Goal: Information Seeking & Learning: Learn about a topic

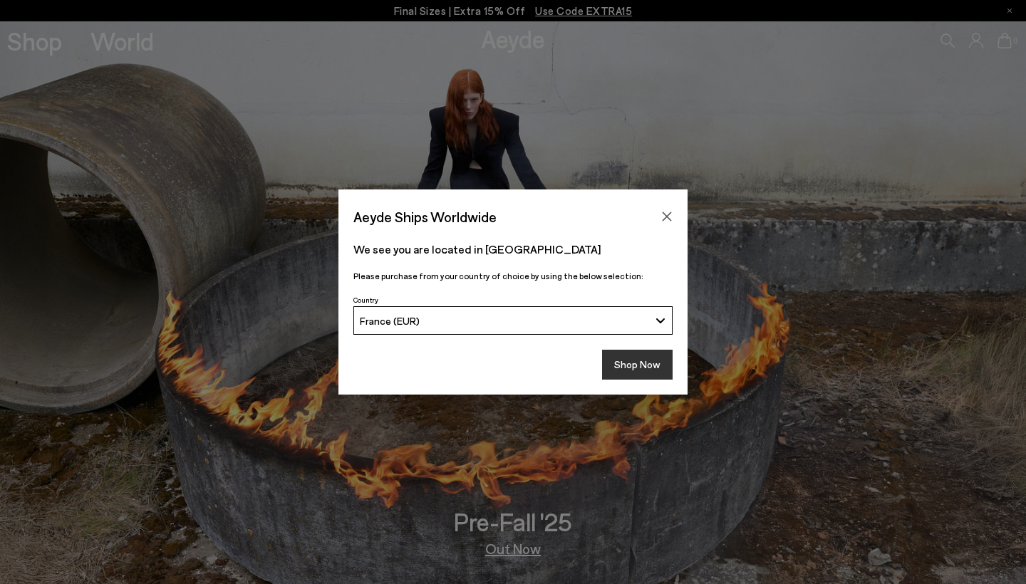
click at [623, 365] on button "Shop Now" at bounding box center [637, 365] width 71 height 30
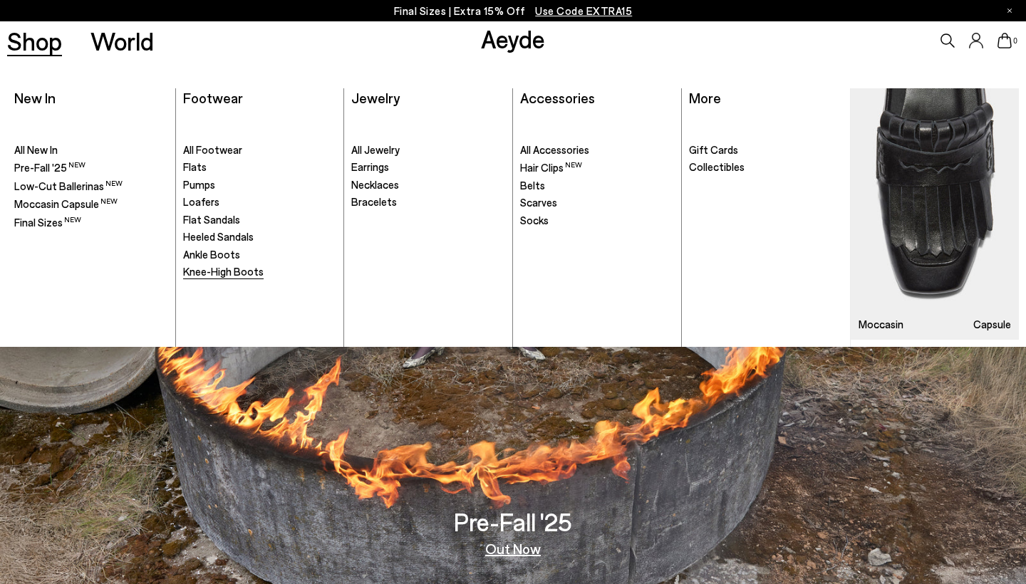
click at [219, 272] on span "Knee-High Boots" at bounding box center [223, 271] width 81 height 13
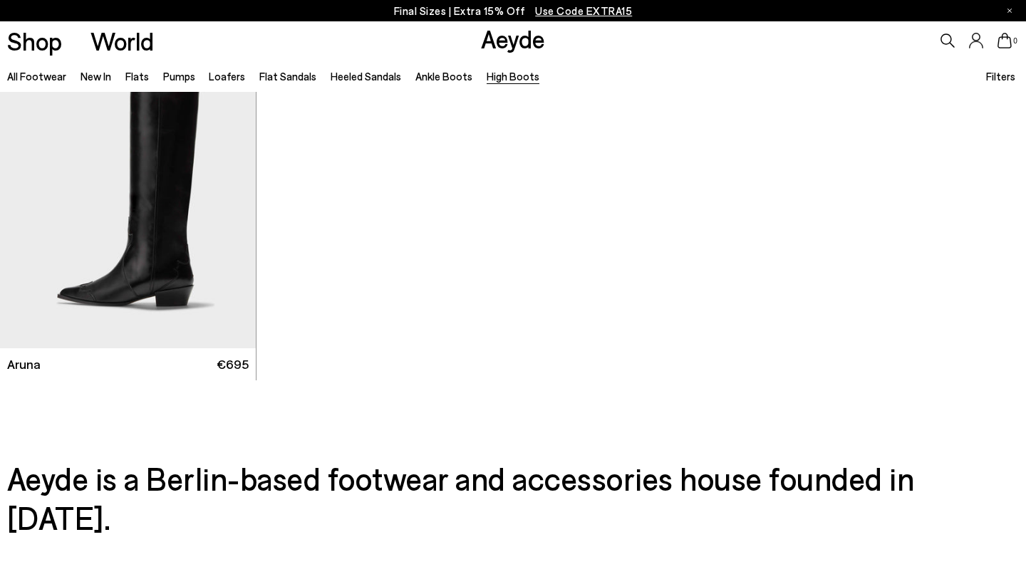
scroll to position [801, 0]
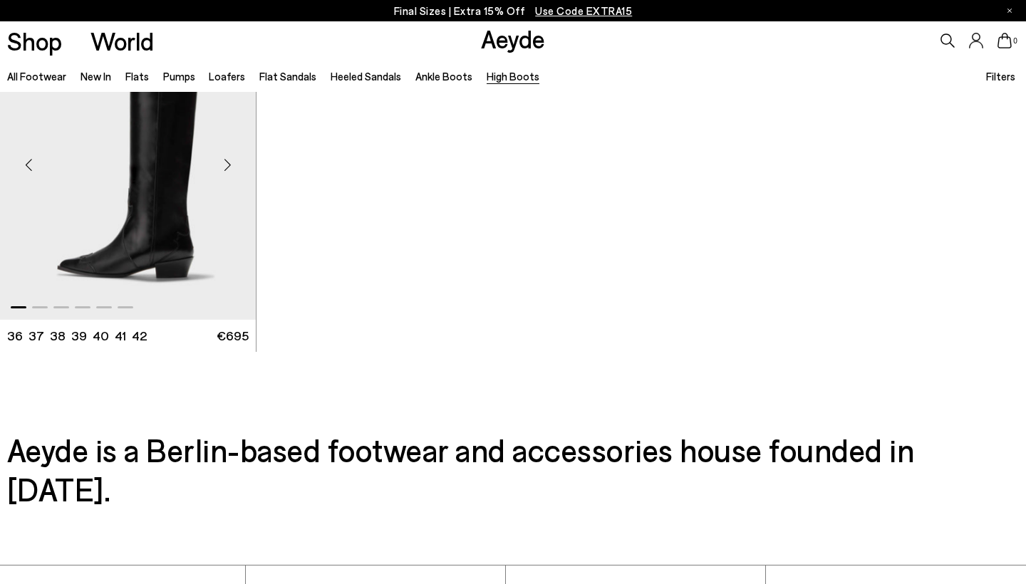
click at [232, 161] on div "Next slide" at bounding box center [227, 165] width 43 height 43
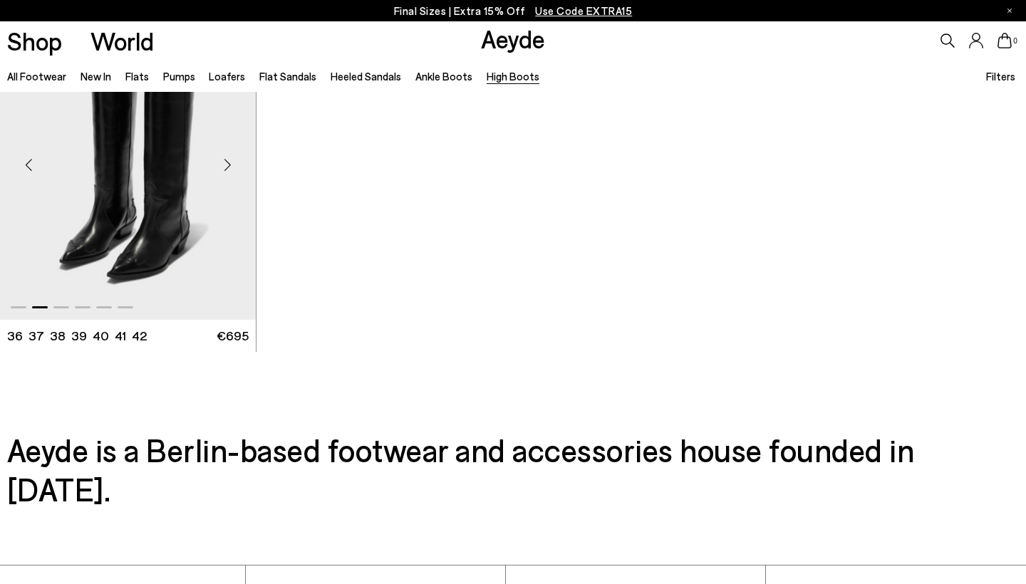
click at [232, 161] on div "Next slide" at bounding box center [227, 165] width 43 height 43
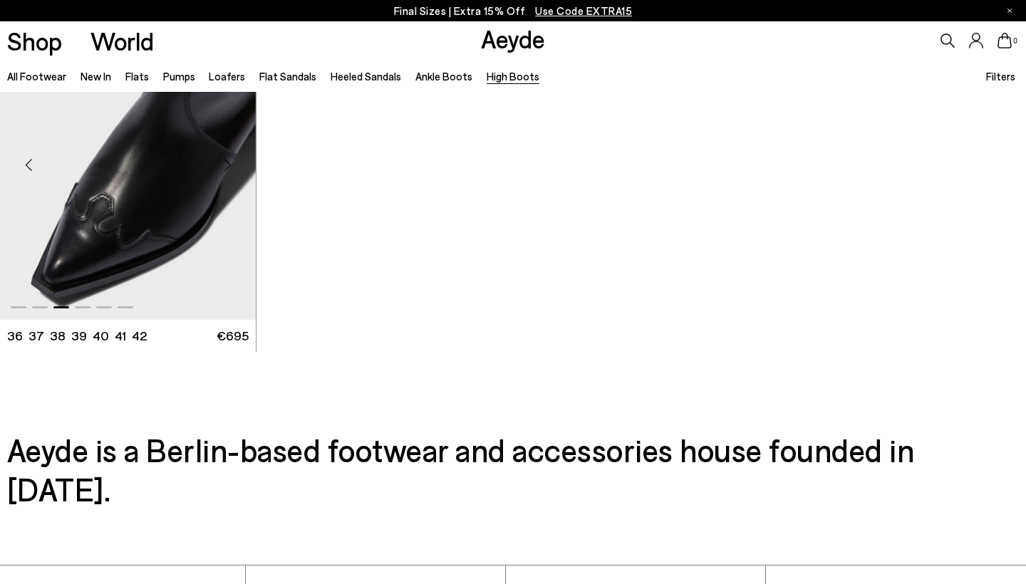
click at [232, 161] on div "Next slide" at bounding box center [227, 165] width 43 height 43
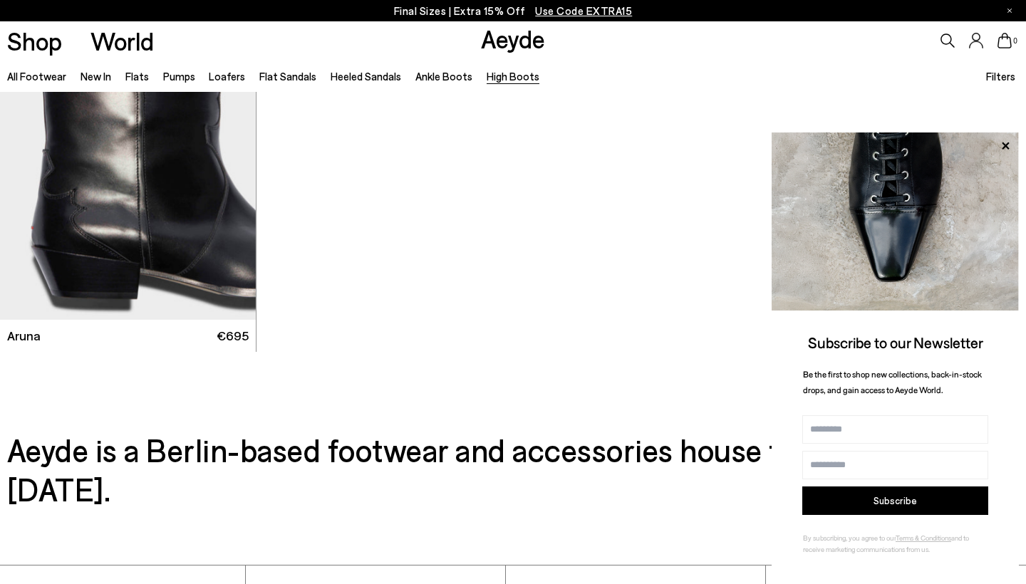
scroll to position [671, 0]
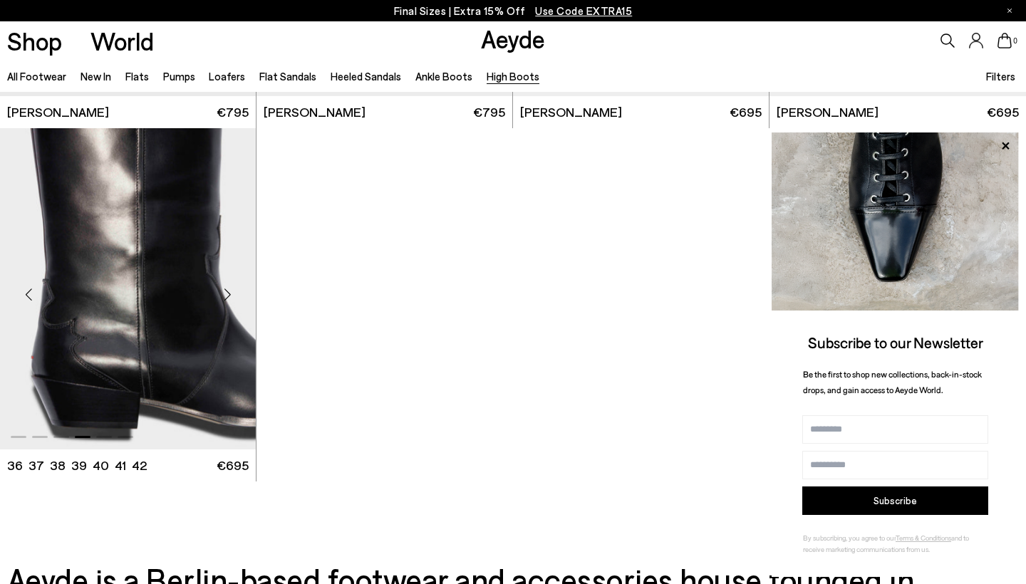
click at [229, 294] on div "Next slide" at bounding box center [227, 295] width 43 height 43
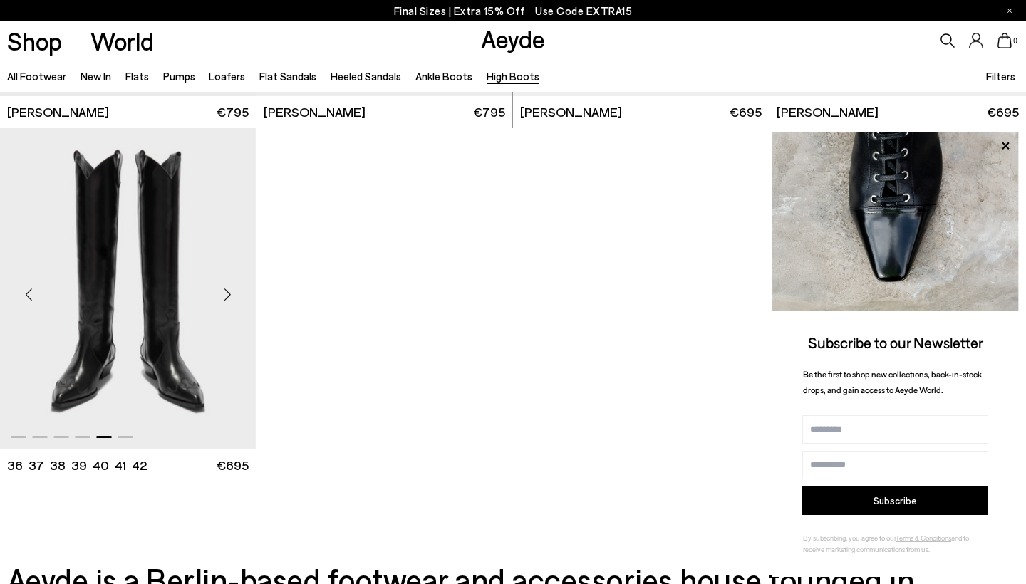
click at [229, 293] on div "Next slide" at bounding box center [227, 295] width 43 height 43
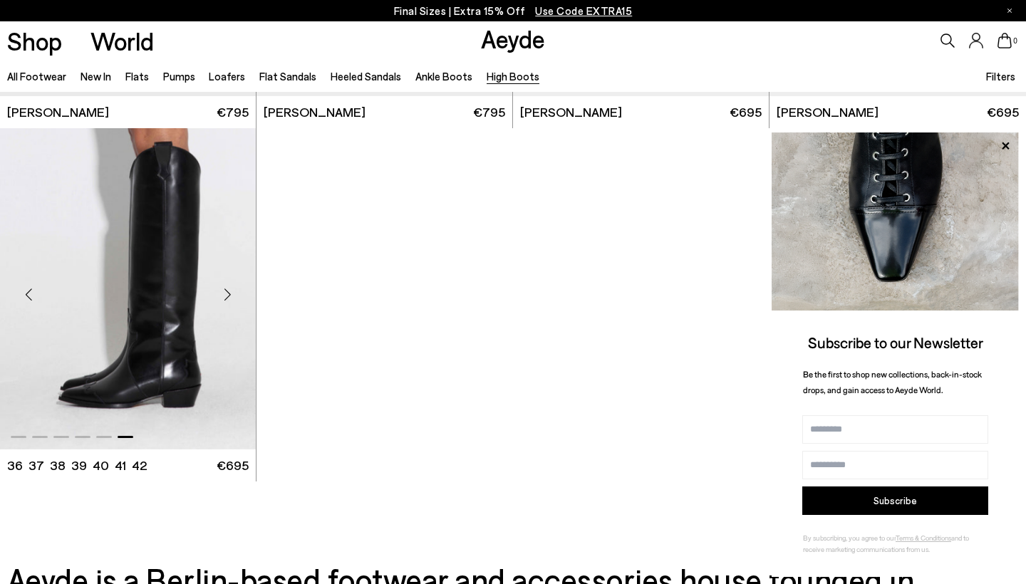
click at [229, 293] on div "Next slide" at bounding box center [227, 295] width 43 height 43
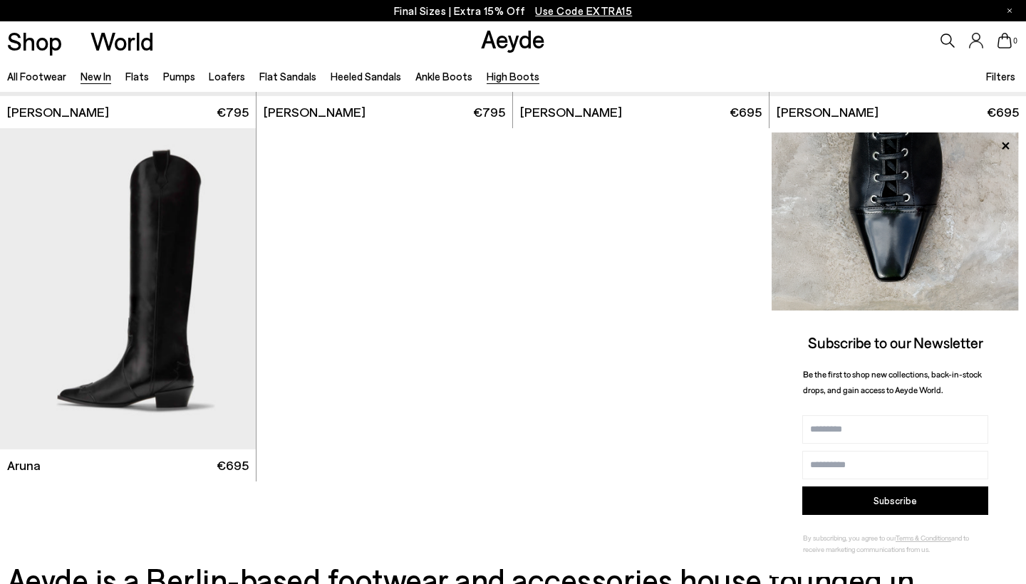
click at [97, 76] on link "New In" at bounding box center [96, 76] width 31 height 13
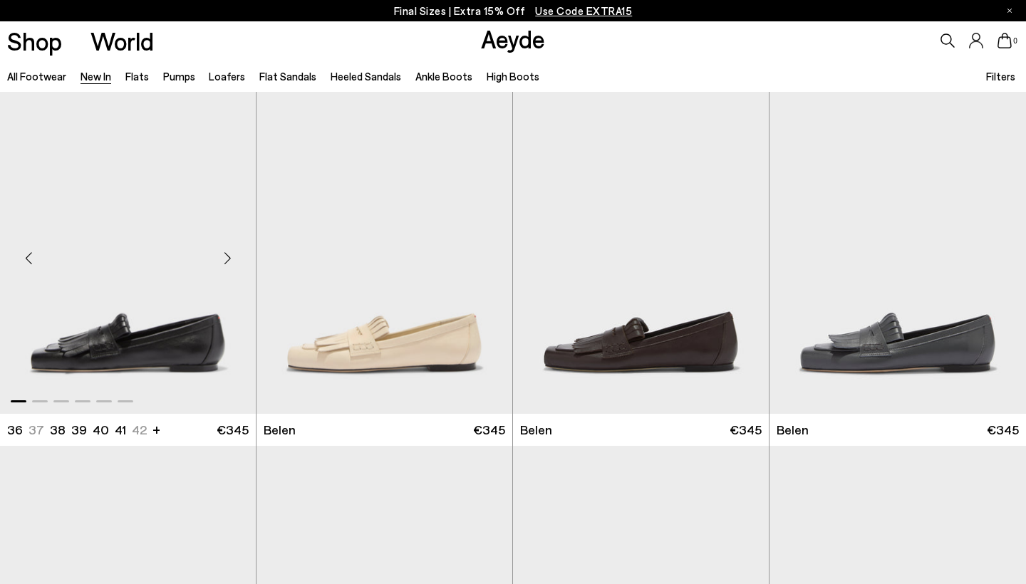
click at [225, 259] on div "Next slide" at bounding box center [227, 258] width 43 height 43
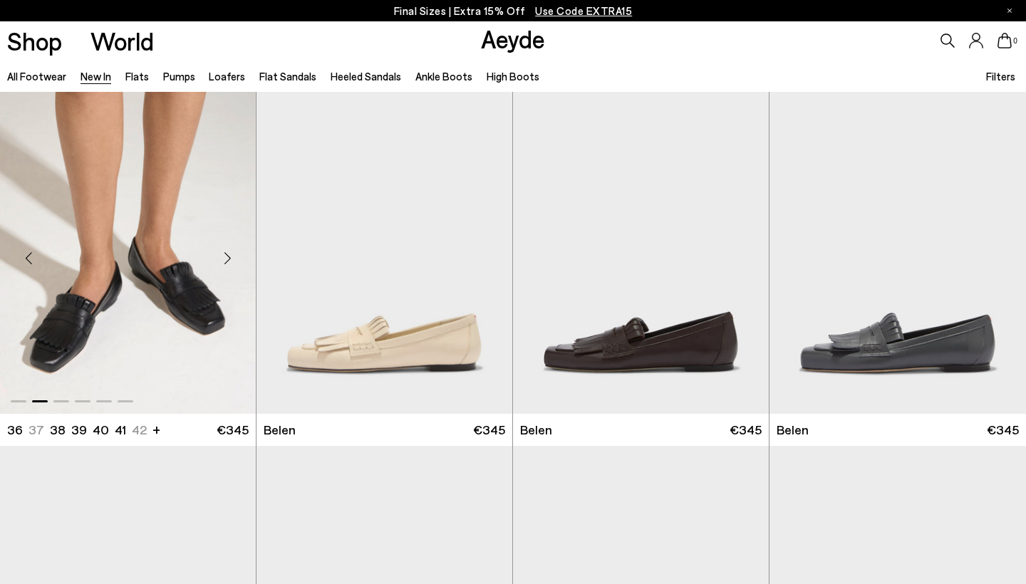
click at [225, 259] on div "Next slide" at bounding box center [227, 258] width 43 height 43
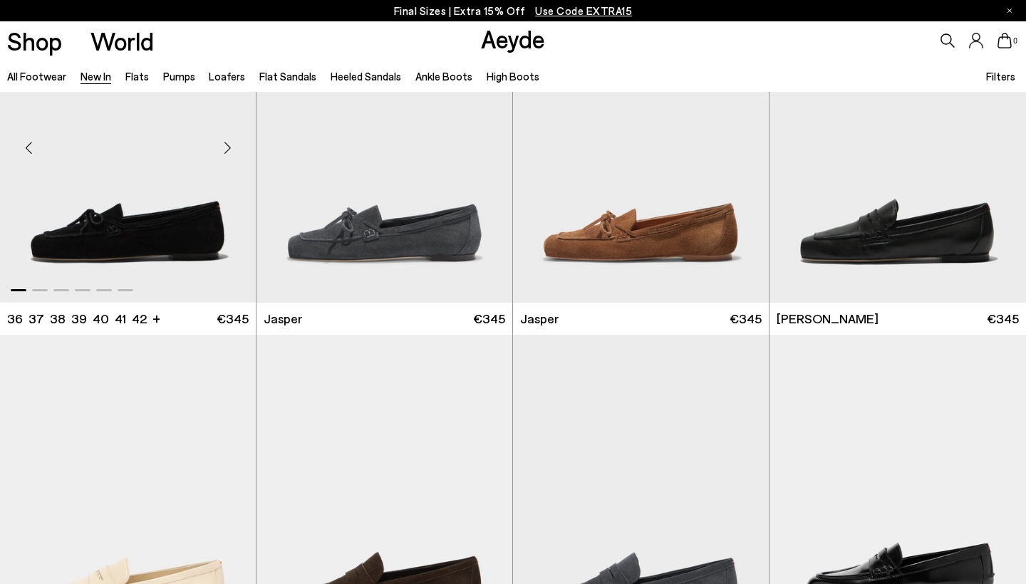
scroll to position [466, 0]
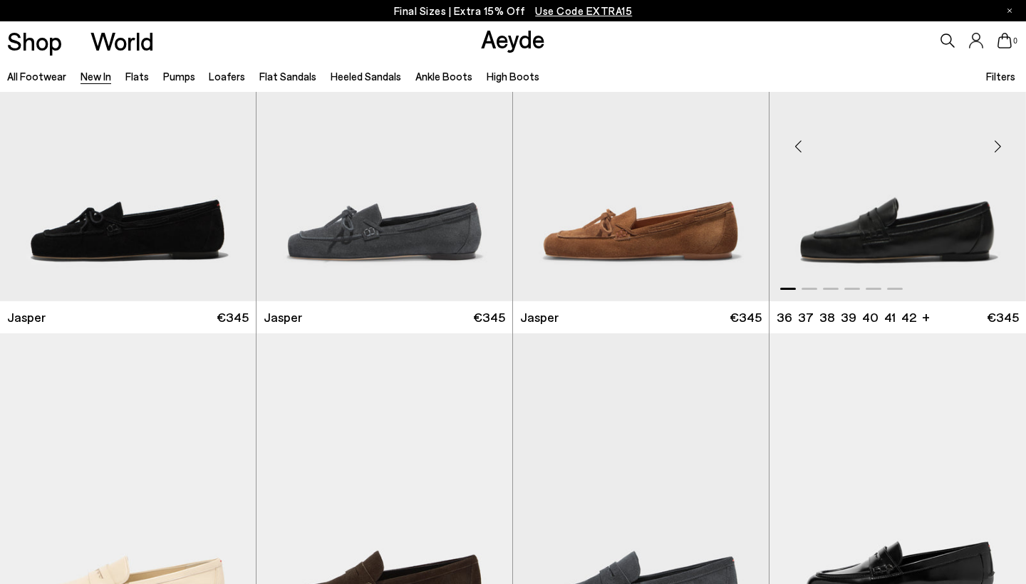
click at [995, 140] on div "Next slide" at bounding box center [997, 146] width 43 height 43
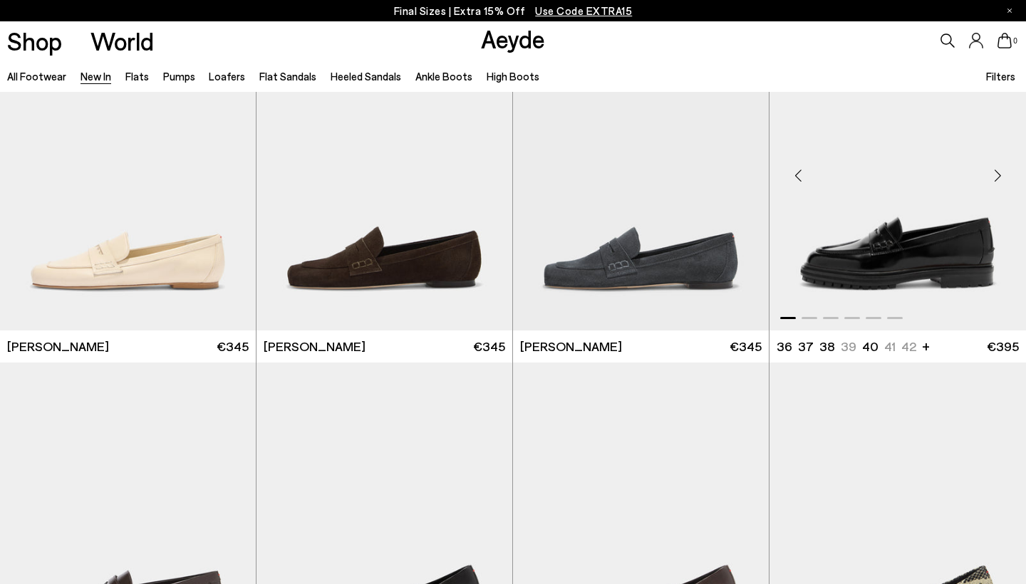
scroll to position [1204, 0]
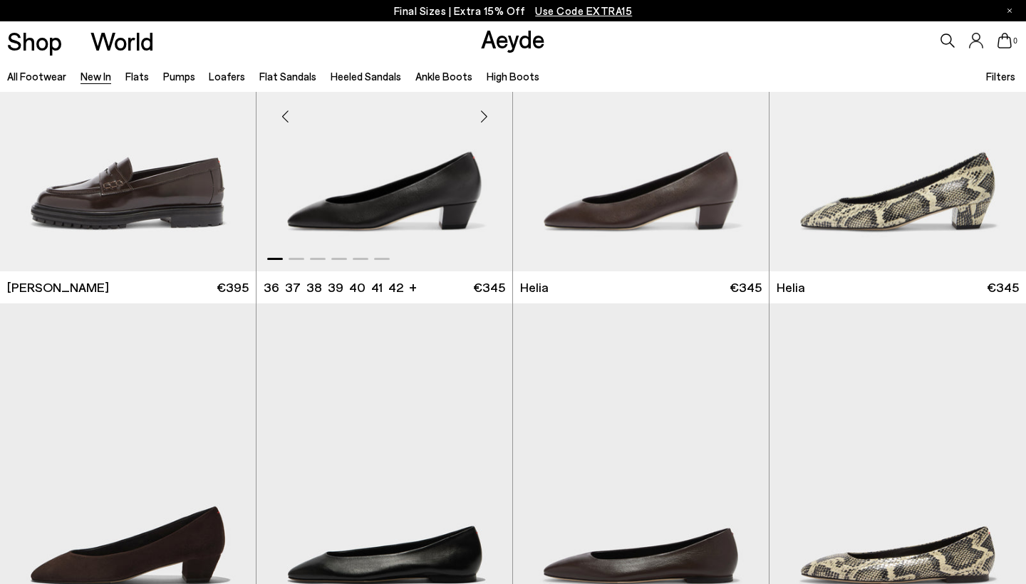
click at [488, 124] on div "Next slide" at bounding box center [483, 116] width 43 height 43
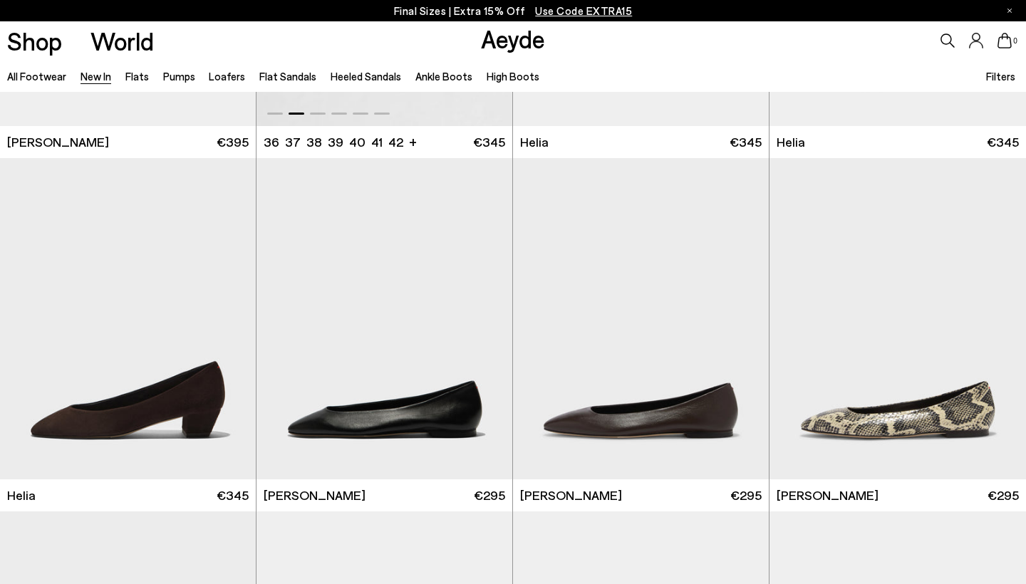
scroll to position [1352, 0]
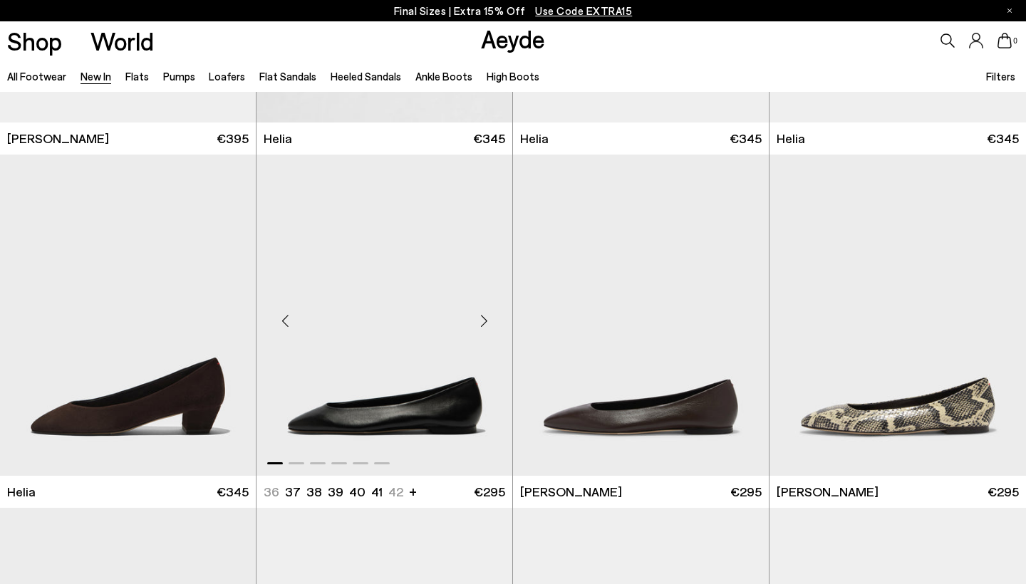
click at [485, 314] on div "Next slide" at bounding box center [483, 321] width 43 height 43
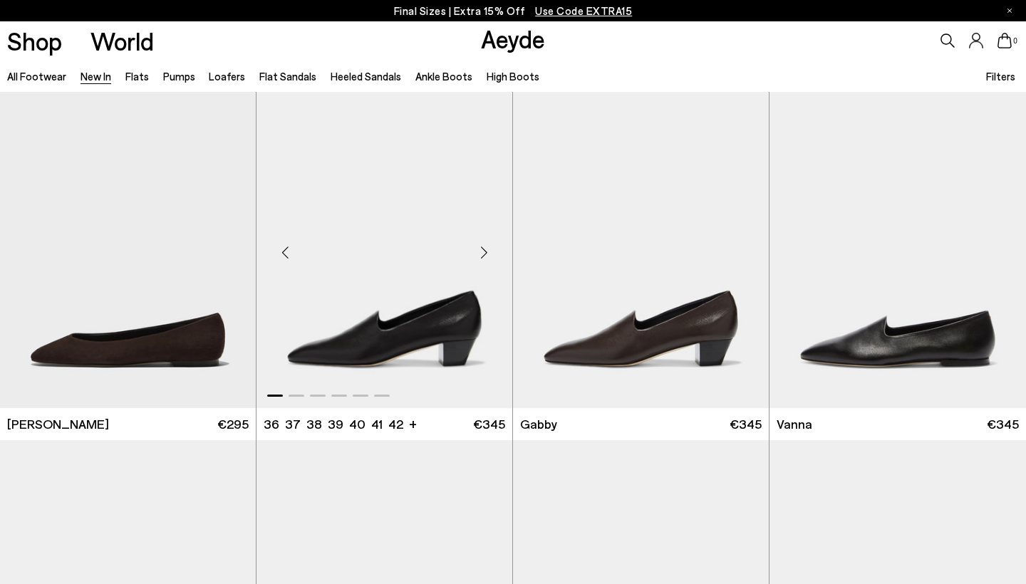
scroll to position [1781, 0]
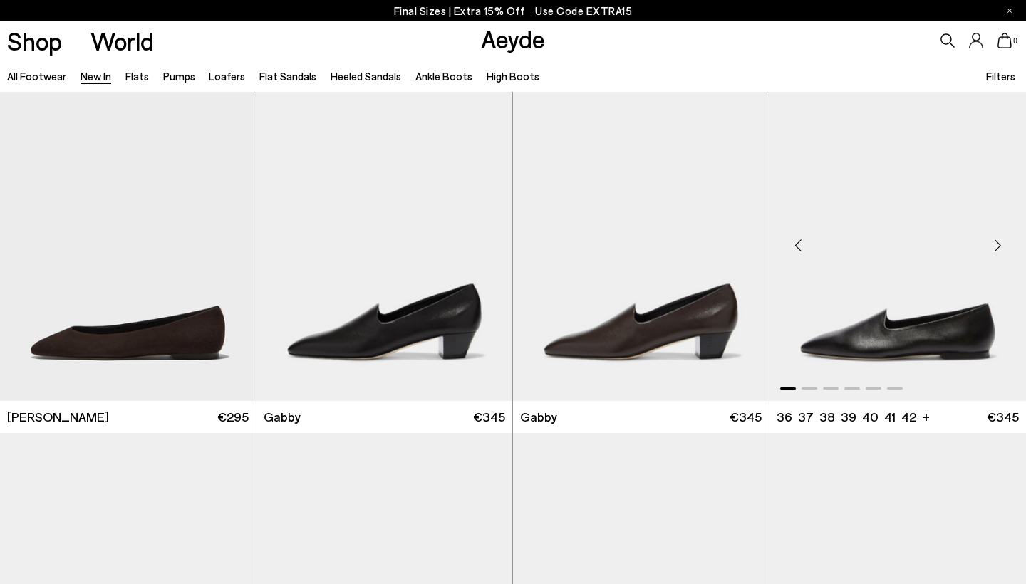
click at [999, 246] on div "Next slide" at bounding box center [997, 245] width 43 height 43
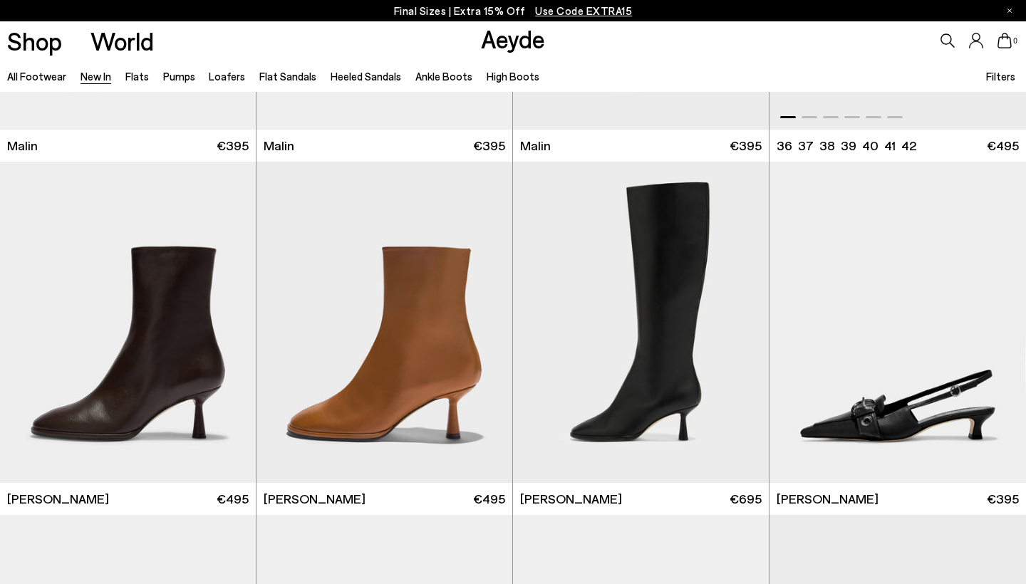
scroll to position [3827, 0]
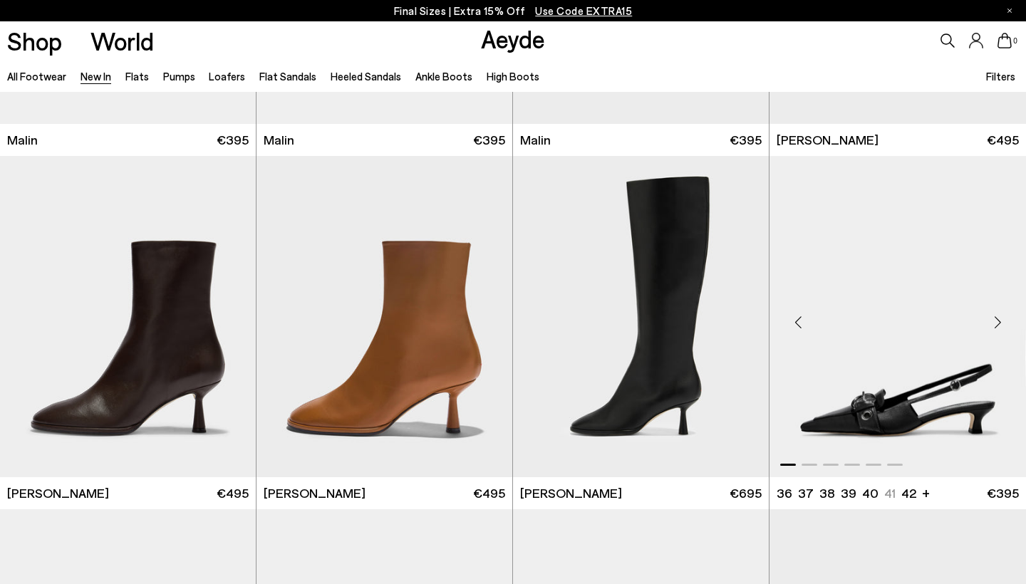
click at [1000, 320] on div "Next slide" at bounding box center [997, 322] width 43 height 43
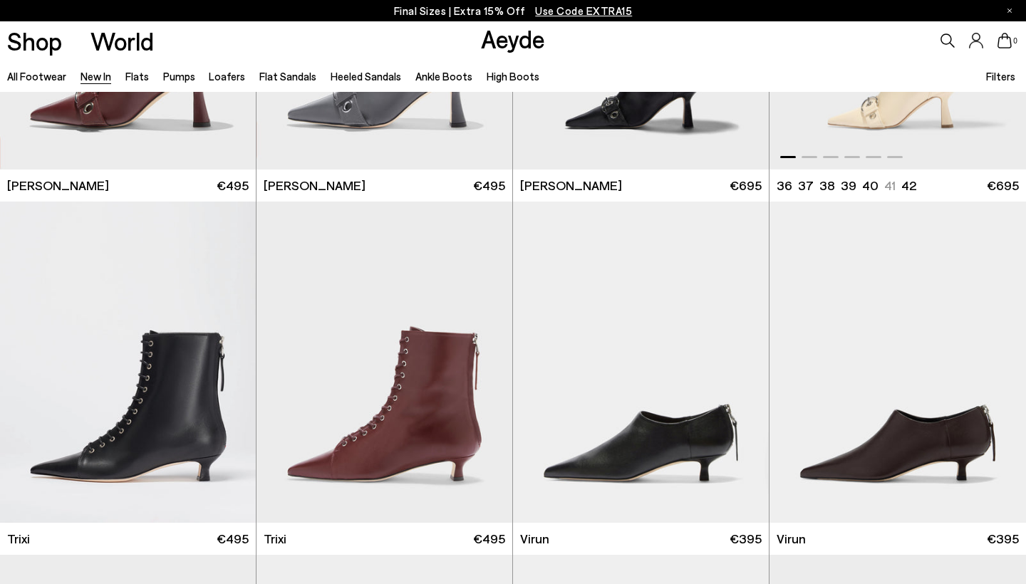
scroll to position [4858, 0]
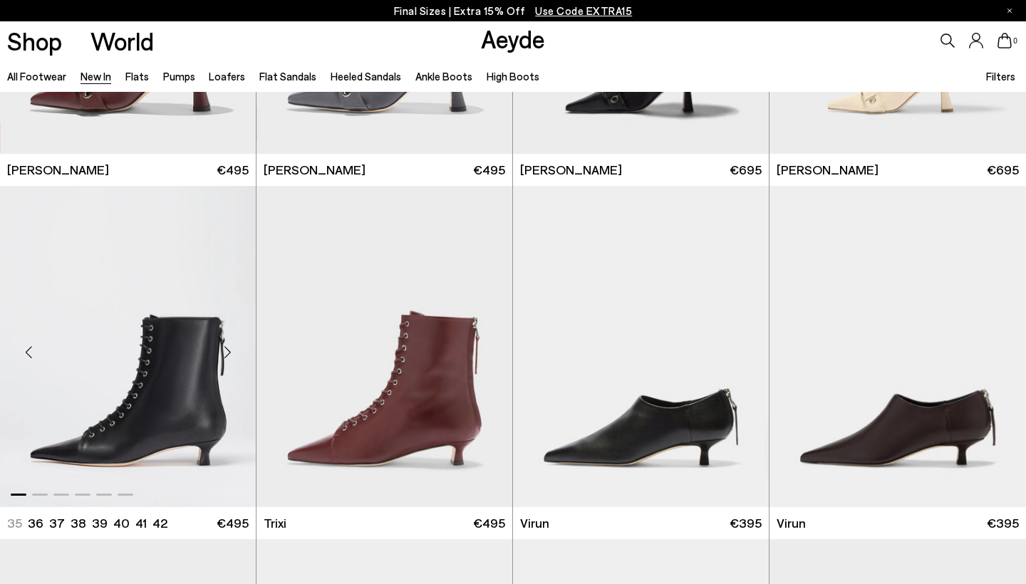
click at [232, 352] on div "Next slide" at bounding box center [227, 352] width 43 height 43
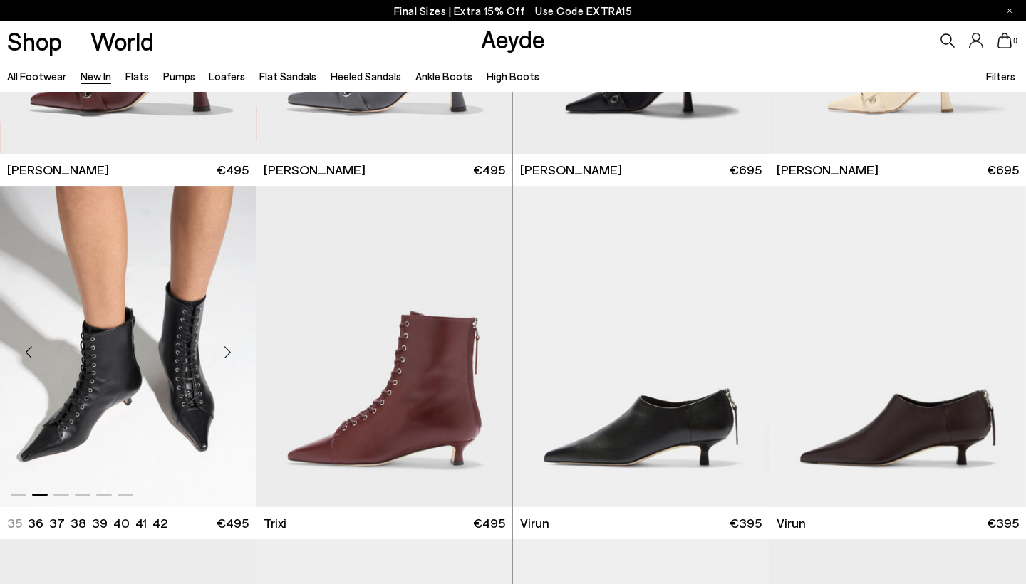
click at [232, 352] on div "Next slide" at bounding box center [227, 352] width 43 height 43
